Goal: Check status: Check status

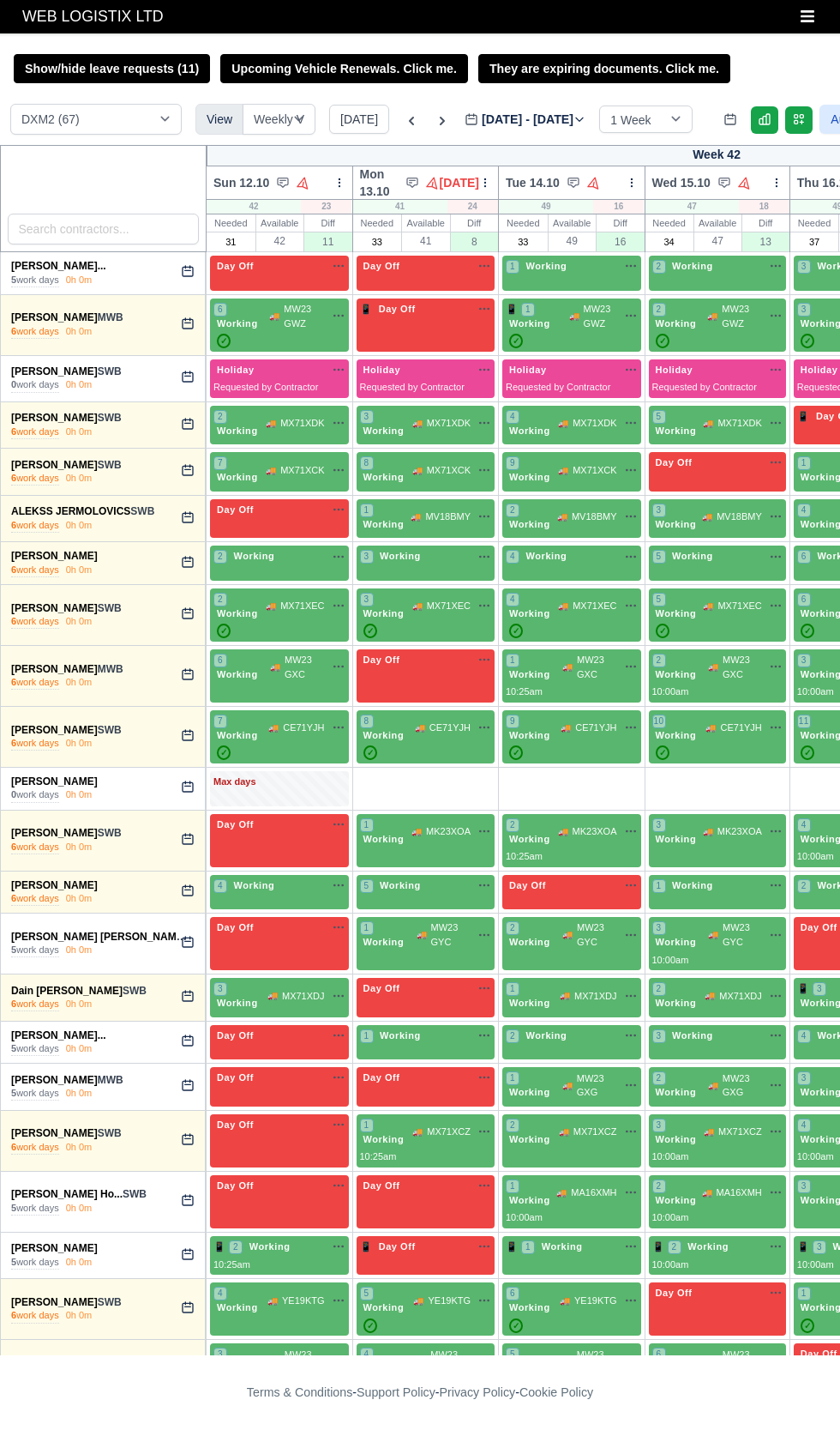
select select "1"
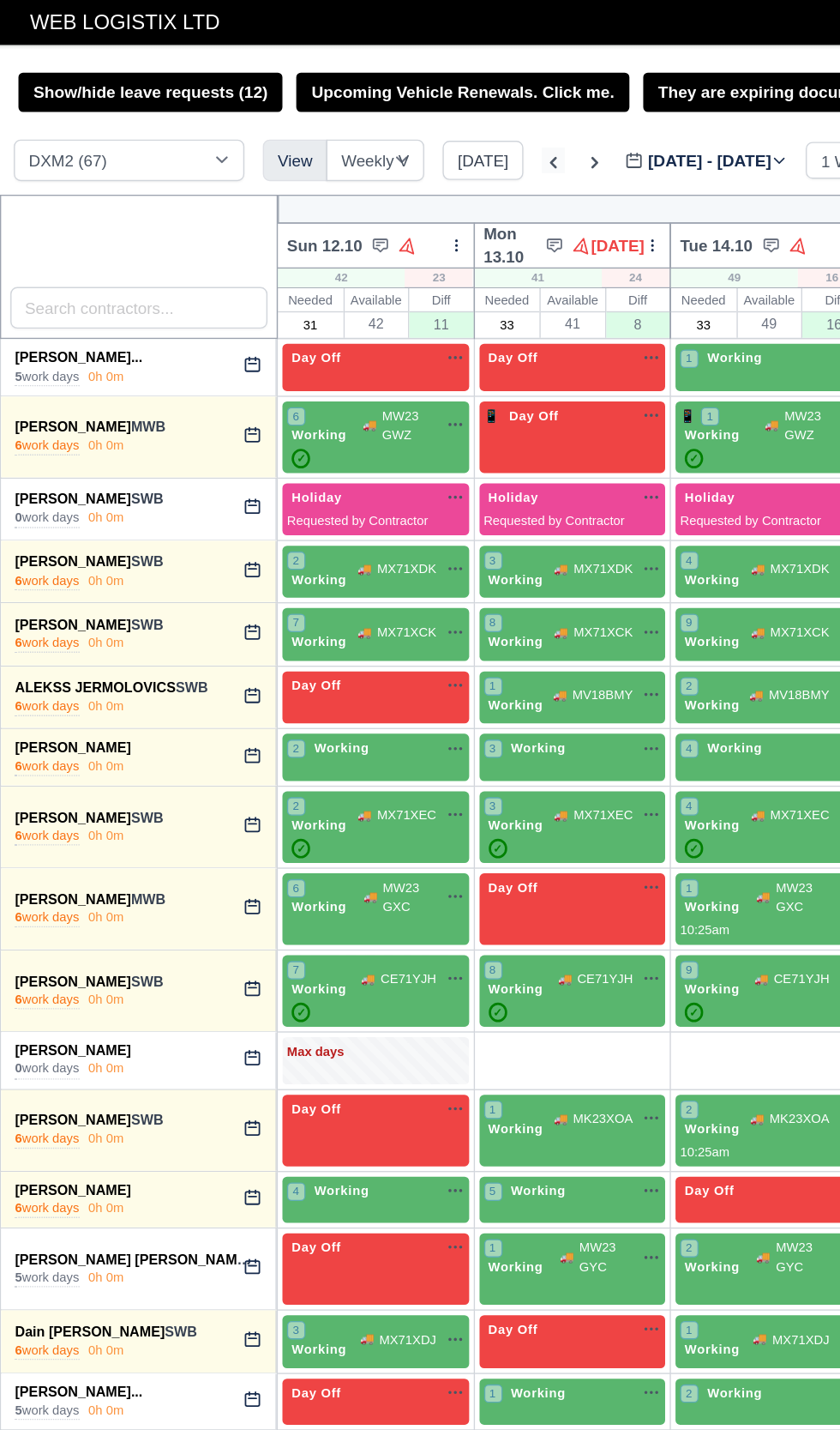
click at [403, 127] on icon at bounding box center [412, 121] width 17 height 17
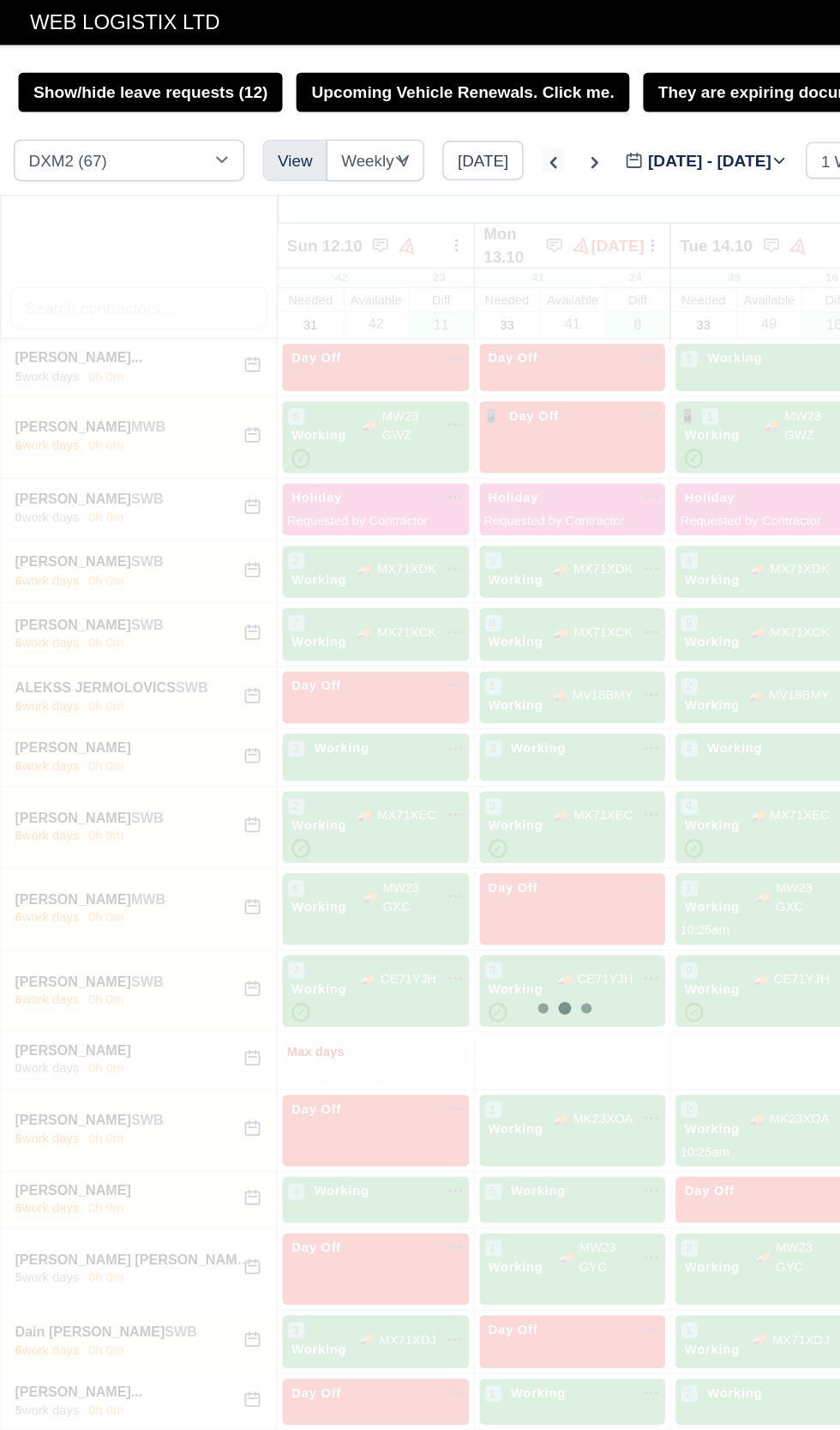
type input "2025-10-06"
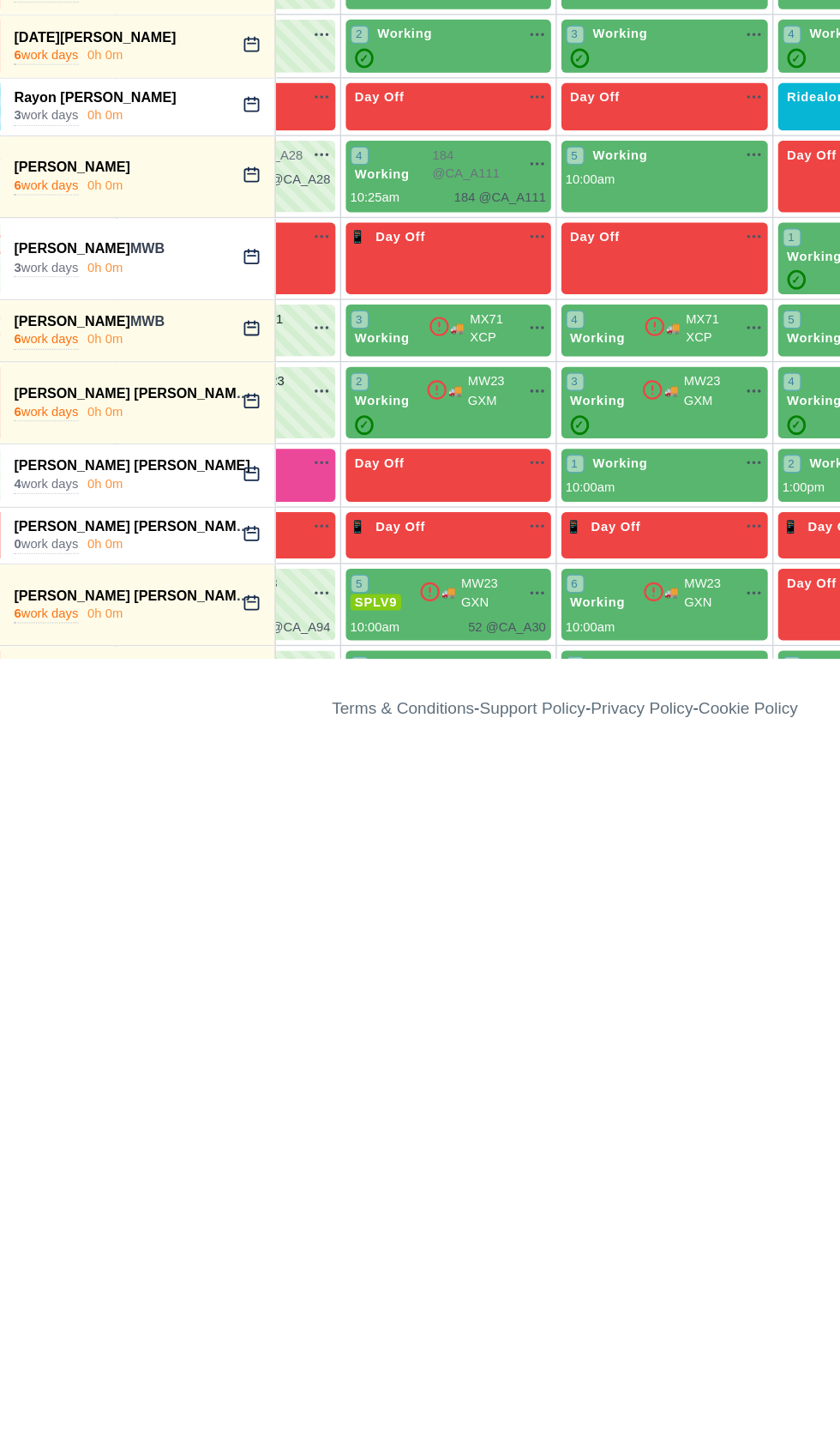
scroll to position [2128, 446]
